Goal: Complete application form: Complete application form

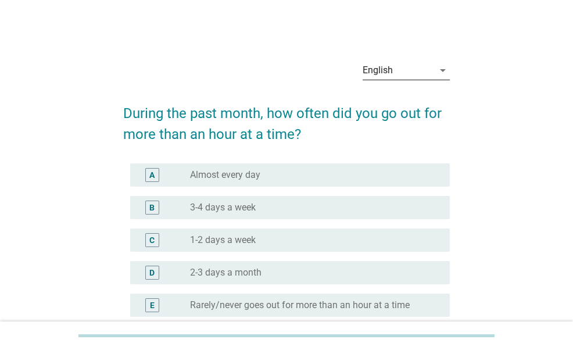
click at [388, 73] on div "English" at bounding box center [378, 70] width 30 height 10
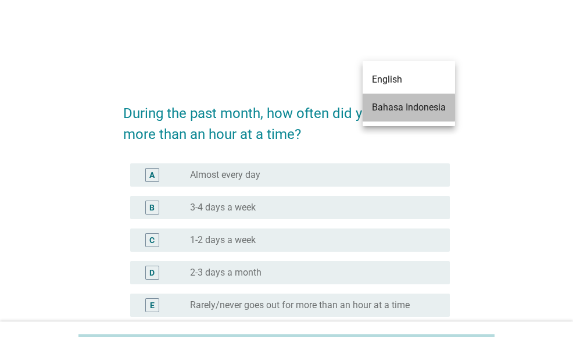
click at [391, 107] on div "Bahasa Indonesia" at bounding box center [409, 108] width 74 height 14
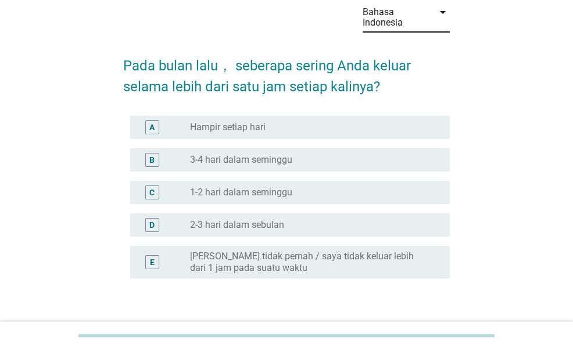
scroll to position [116, 0]
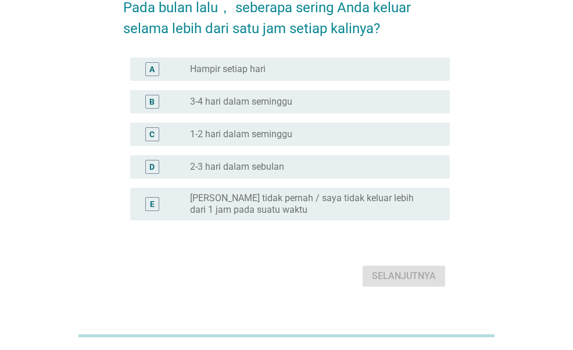
click at [287, 70] on div "radio_button_unchecked Hampir setiap hari" at bounding box center [310, 69] width 241 height 12
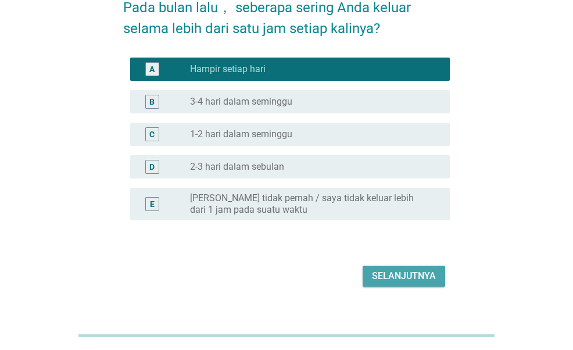
click at [412, 280] on div "Selanjutnya" at bounding box center [404, 276] width 64 height 14
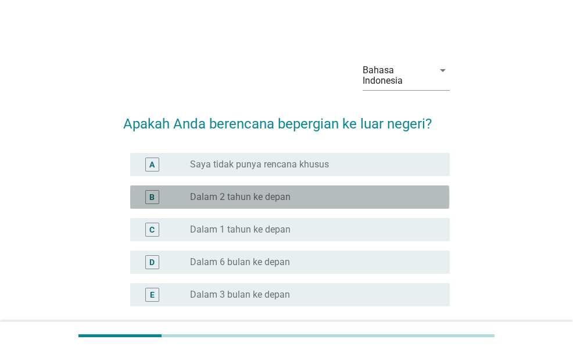
click at [305, 201] on div "radio_button_unchecked Dalam 2 tahun ke depan" at bounding box center [310, 197] width 241 height 12
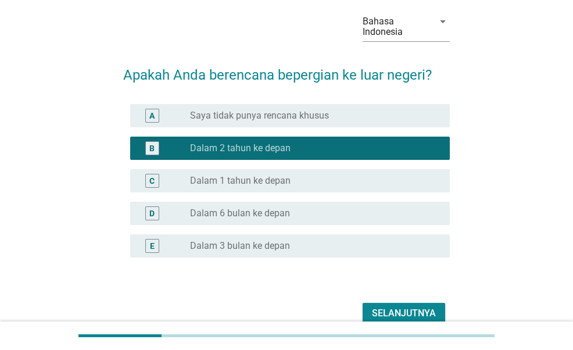
scroll to position [106, 0]
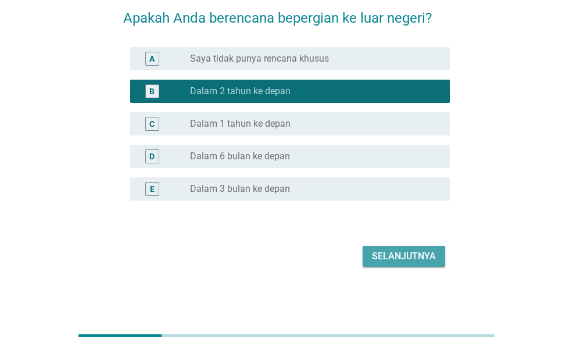
click at [390, 256] on div "Selanjutnya" at bounding box center [404, 256] width 64 height 14
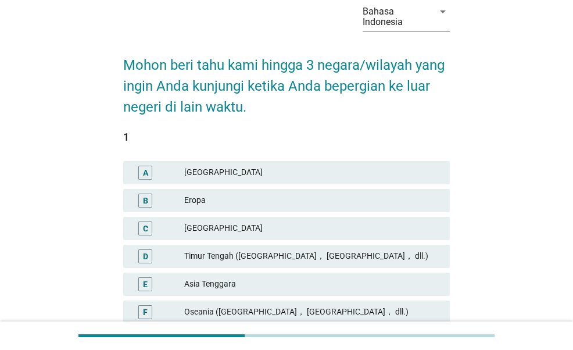
scroll to position [58, 0]
click at [319, 255] on div "Timur Tengah ([GEOGRAPHIC_DATA]， [GEOGRAPHIC_DATA]， dll.)" at bounding box center [312, 257] width 256 height 14
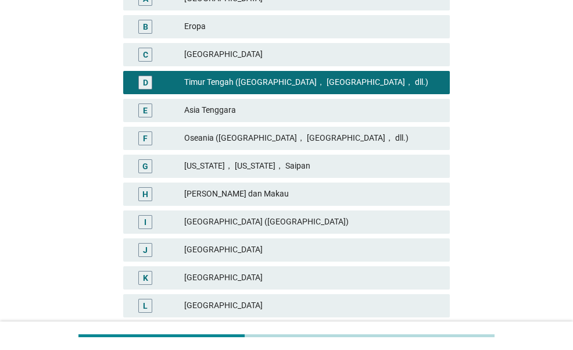
scroll to position [291, 0]
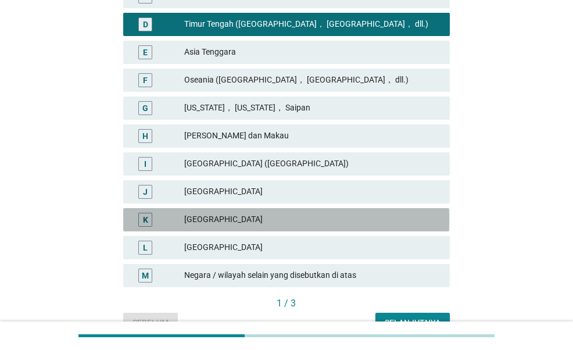
click at [295, 228] on div "K [GEOGRAPHIC_DATA]" at bounding box center [286, 219] width 326 height 23
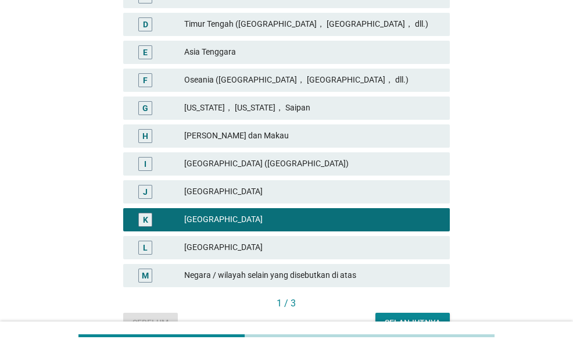
scroll to position [232, 0]
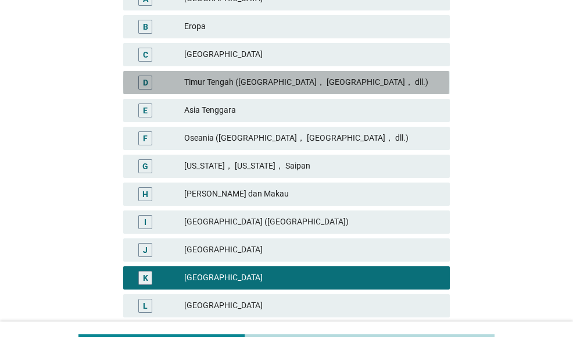
click at [247, 80] on div "Timur Tengah ([GEOGRAPHIC_DATA]， [GEOGRAPHIC_DATA]， dll.)" at bounding box center [312, 83] width 256 height 14
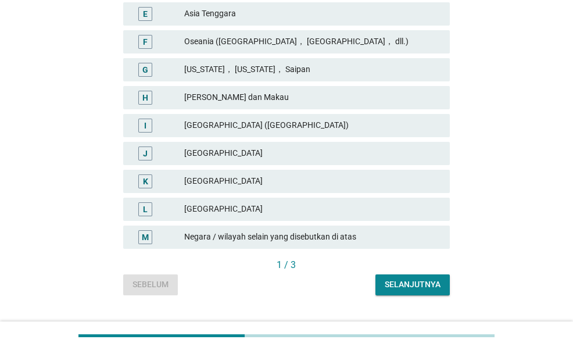
scroll to position [354, 0]
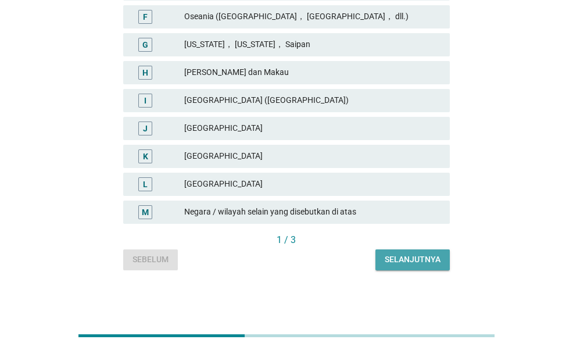
click at [410, 262] on div "Selanjutnya" at bounding box center [413, 259] width 56 height 12
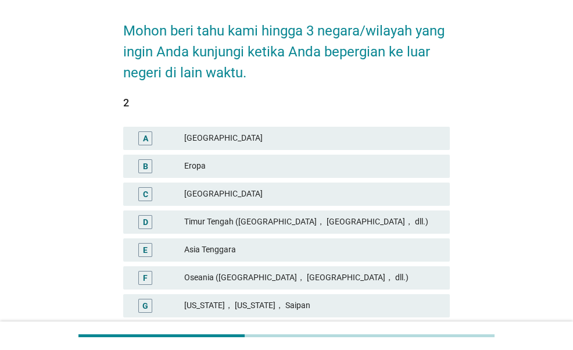
scroll to position [116, 0]
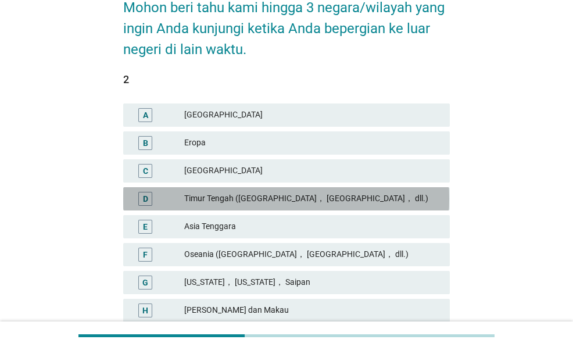
click at [314, 198] on div "Timur Tengah ([GEOGRAPHIC_DATA]， [GEOGRAPHIC_DATA]， dll.)" at bounding box center [312, 199] width 256 height 14
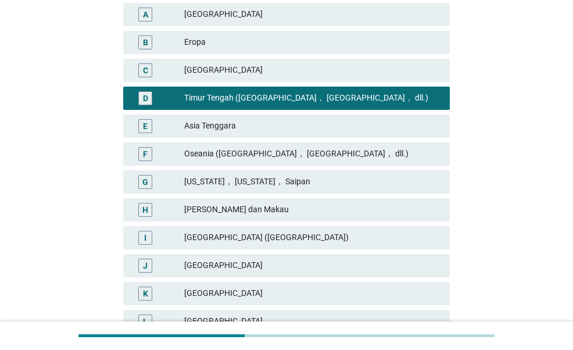
scroll to position [232, 0]
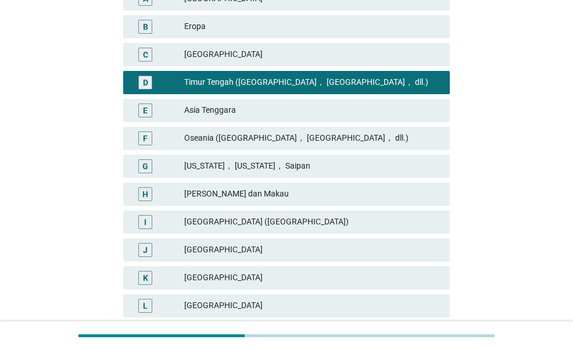
click at [223, 271] on div "[GEOGRAPHIC_DATA]" at bounding box center [312, 278] width 256 height 14
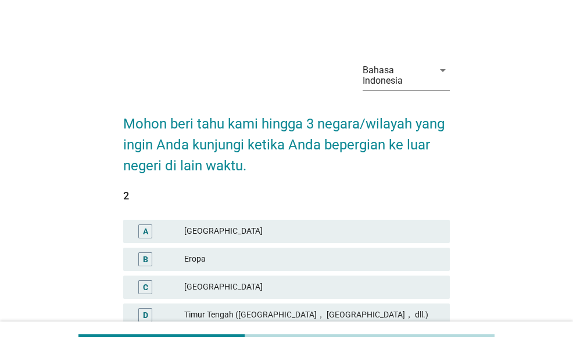
scroll to position [174, 0]
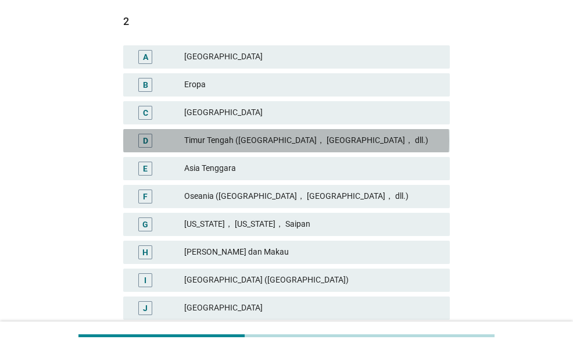
click at [144, 139] on div "D" at bounding box center [145, 140] width 5 height 12
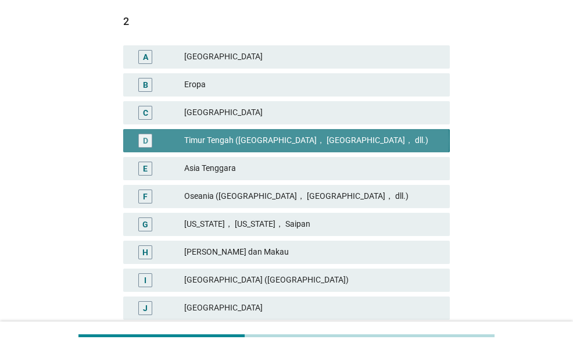
click at [144, 139] on div "D" at bounding box center [145, 140] width 5 height 12
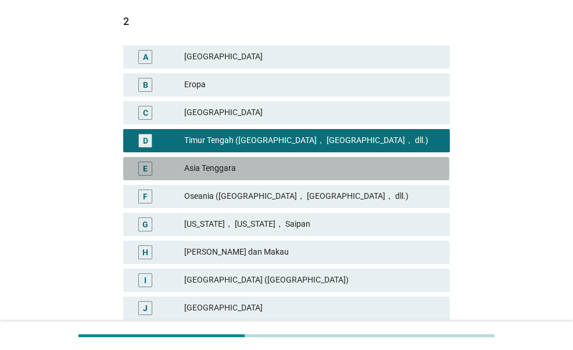
click at [202, 174] on div "Asia Tenggara" at bounding box center [312, 169] width 256 height 14
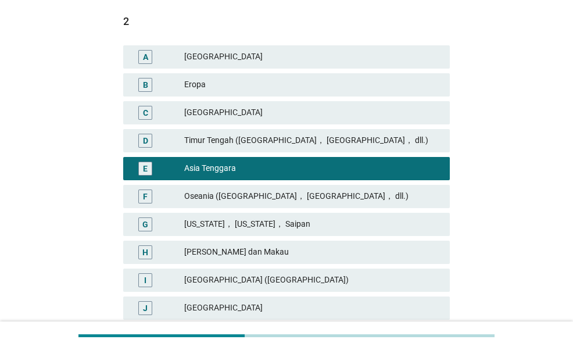
click at [291, 128] on div "D [GEOGRAPHIC_DATA] ([GEOGRAPHIC_DATA]， [GEOGRAPHIC_DATA]， dll.)" at bounding box center [286, 141] width 331 height 28
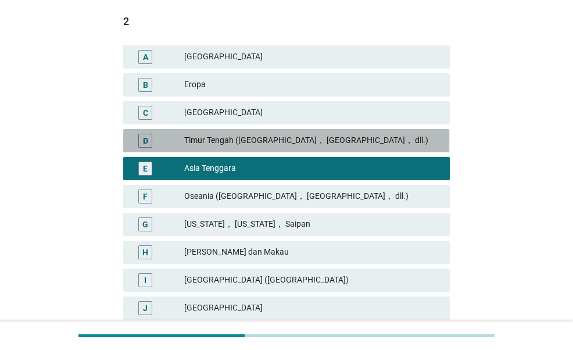
click at [296, 134] on div "Timur Tengah ([GEOGRAPHIC_DATA]， [GEOGRAPHIC_DATA]， dll.)" at bounding box center [312, 141] width 256 height 14
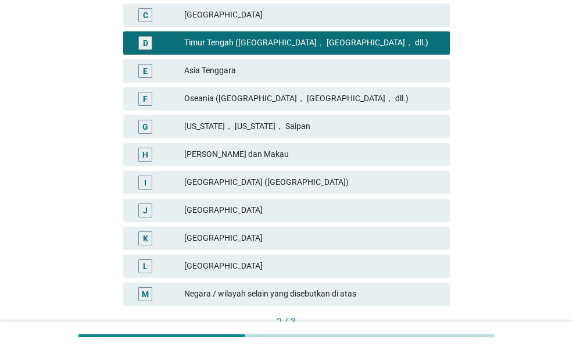
scroll to position [291, 0]
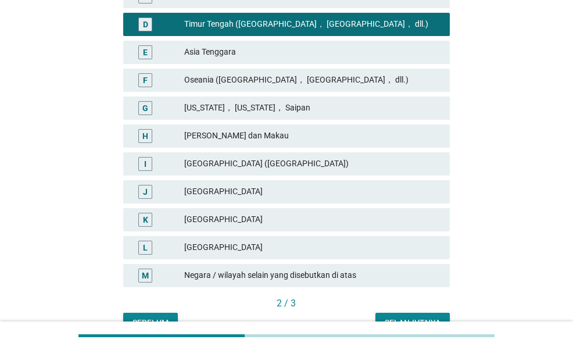
click at [245, 220] on div "[GEOGRAPHIC_DATA]" at bounding box center [312, 220] width 256 height 14
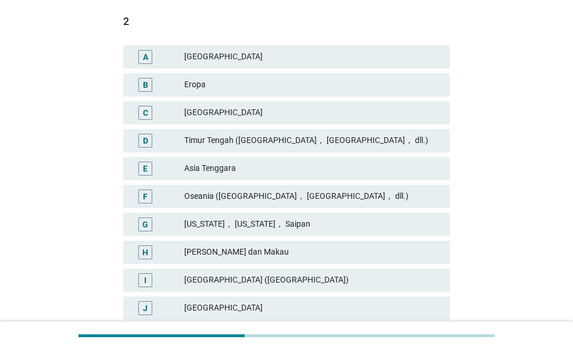
scroll to position [174, 0]
click at [256, 135] on div "Timur Tengah ([GEOGRAPHIC_DATA]， [GEOGRAPHIC_DATA]， dll.)" at bounding box center [312, 141] width 256 height 14
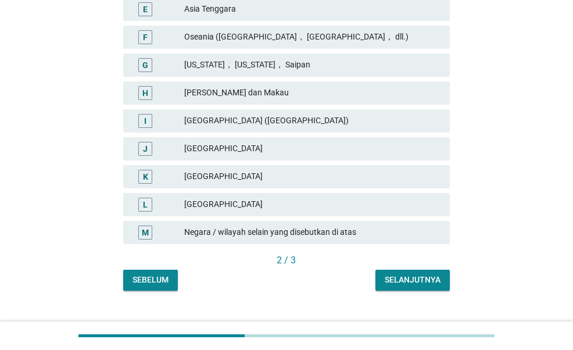
scroll to position [354, 0]
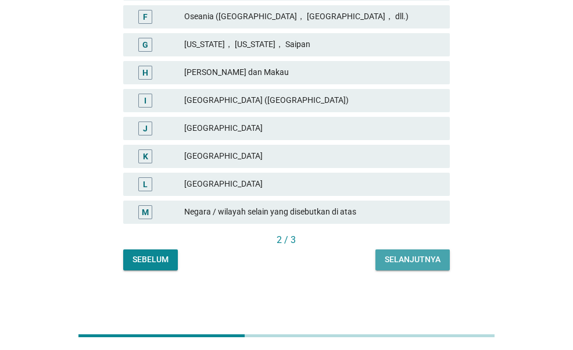
click at [436, 265] on div "Selanjutnya" at bounding box center [413, 259] width 56 height 12
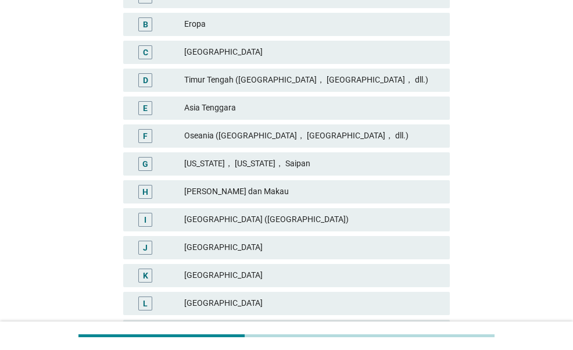
scroll to position [291, 0]
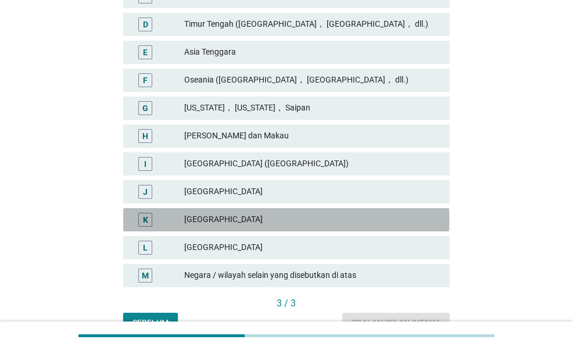
click at [328, 221] on div "[GEOGRAPHIC_DATA]" at bounding box center [312, 220] width 256 height 14
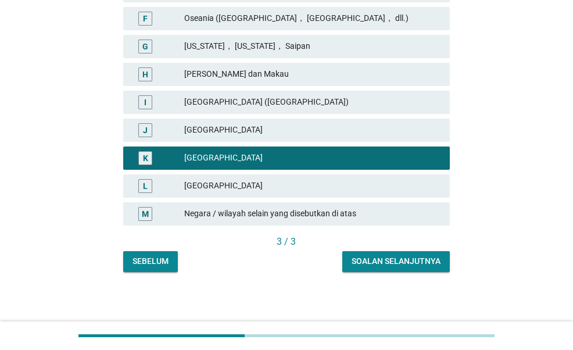
scroll to position [354, 0]
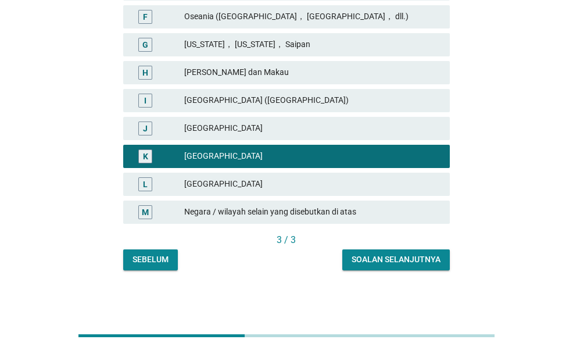
click at [402, 257] on div "Soalan selanjutnya" at bounding box center [396, 259] width 89 height 12
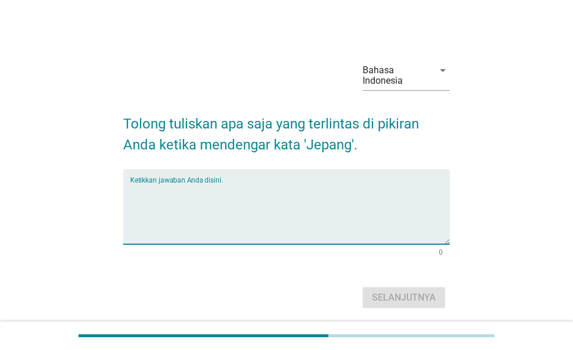
click at [365, 187] on textarea "Ketikkan jawaban Anda disini." at bounding box center [289, 213] width 319 height 61
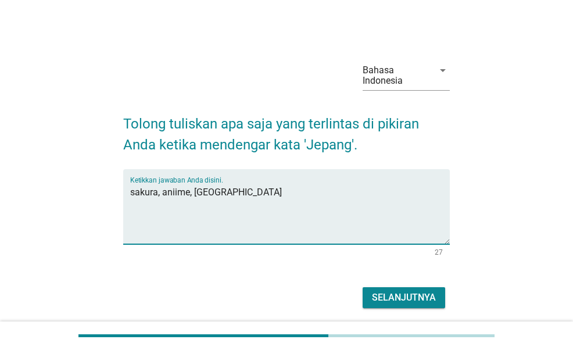
type textarea "sakura, aniime, [GEOGRAPHIC_DATA]"
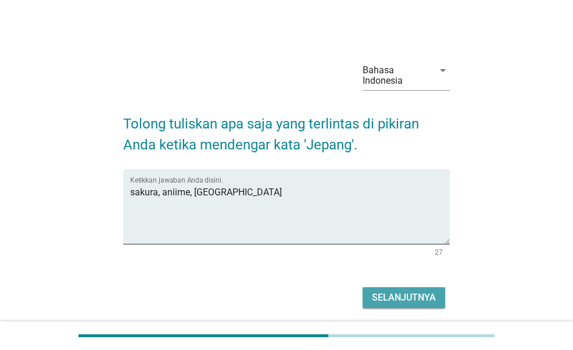
click at [403, 293] on div "Selanjutnya" at bounding box center [404, 298] width 64 height 14
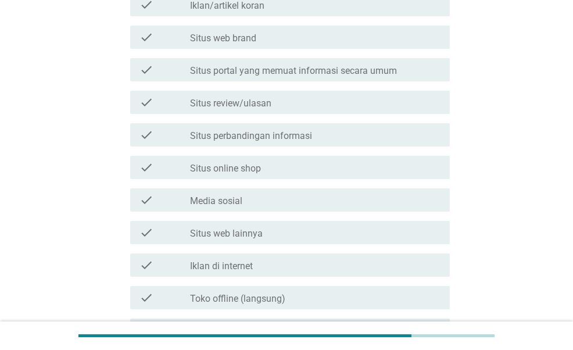
scroll to position [407, 0]
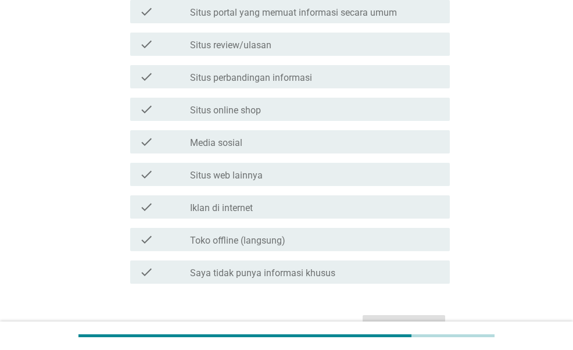
click at [287, 130] on div "check check_box_outline_blank Media sosial" at bounding box center [289, 141] width 319 height 23
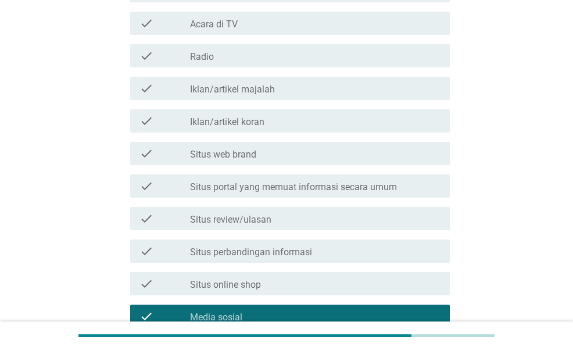
scroll to position [174, 0]
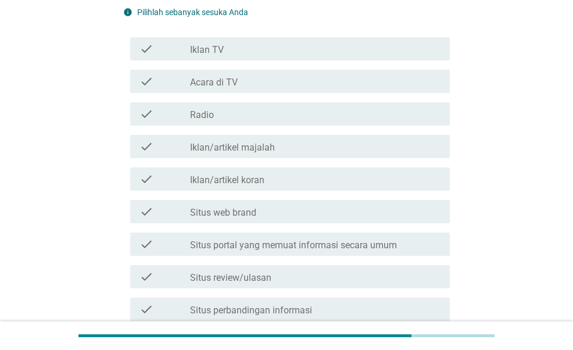
click at [254, 240] on label "Situs portal yang memuat informasi secara umum" at bounding box center [293, 245] width 207 height 12
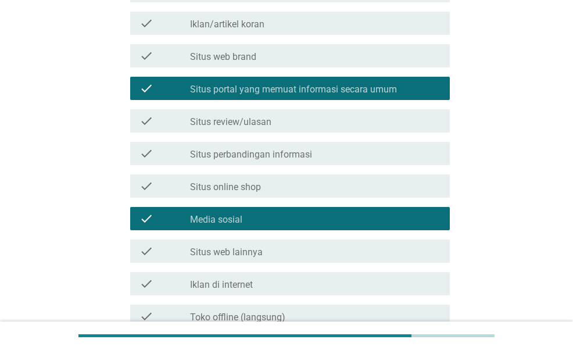
scroll to position [349, 0]
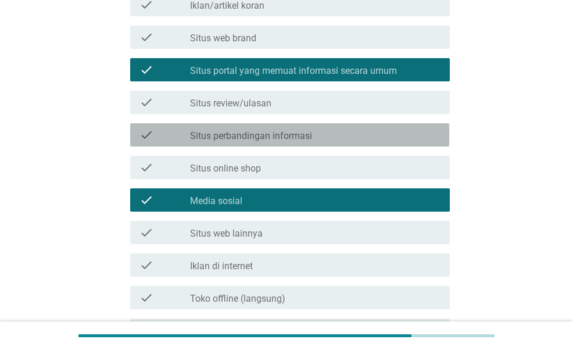
click at [298, 133] on label "Situs perbandingan informasi" at bounding box center [251, 136] width 122 height 12
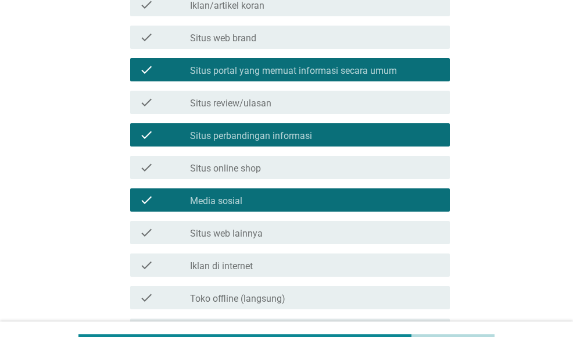
scroll to position [476, 0]
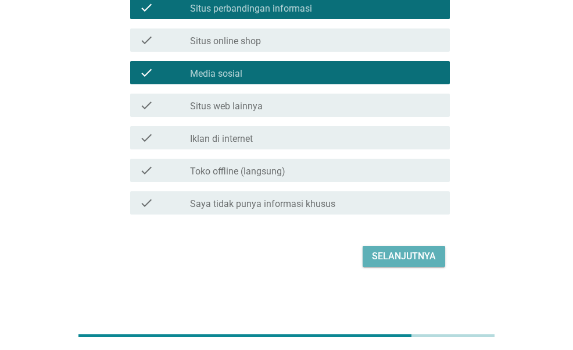
click at [388, 265] on button "Selanjutnya" at bounding box center [404, 256] width 83 height 21
